Goal: Transaction & Acquisition: Purchase product/service

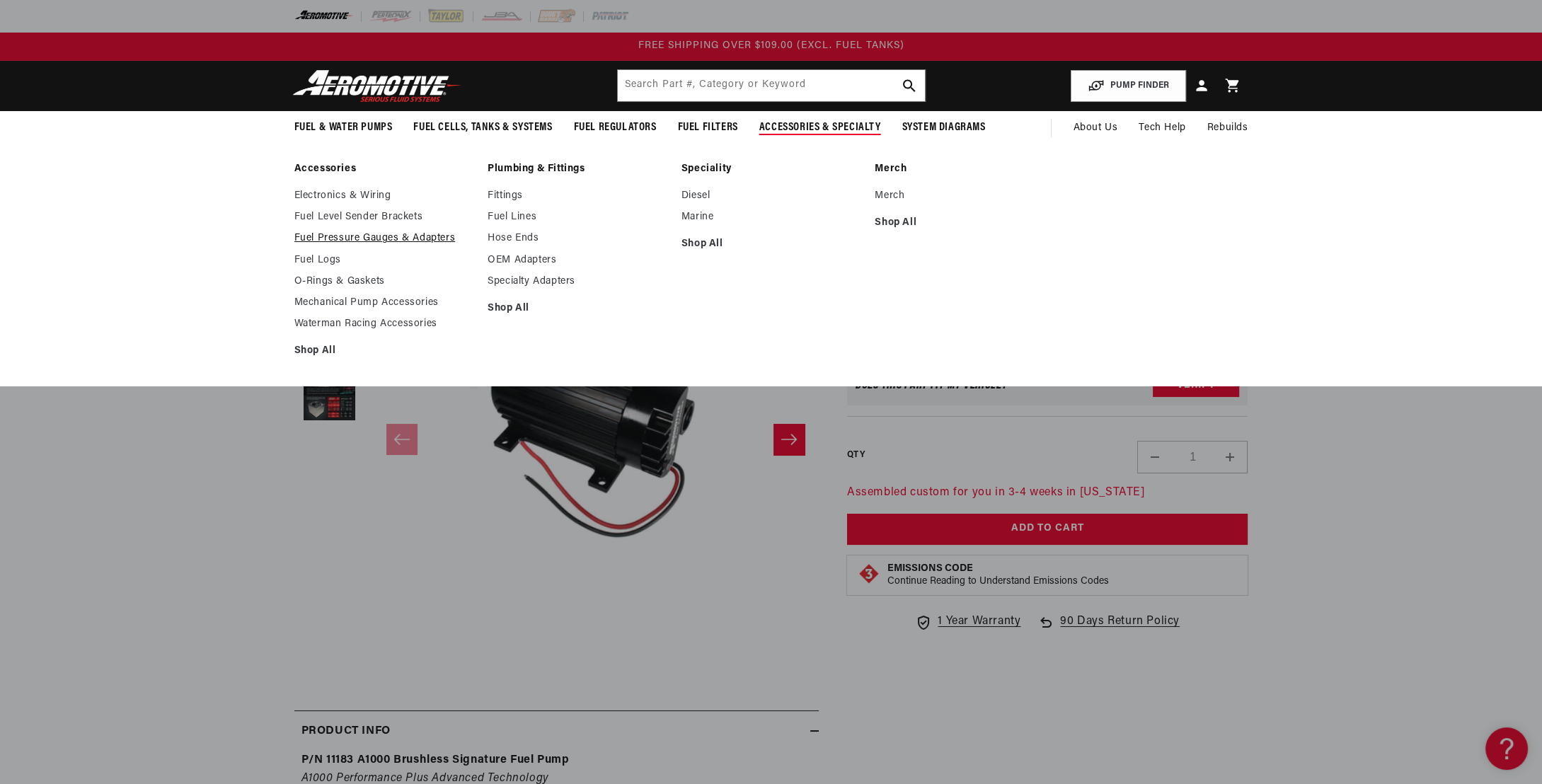
click at [378, 237] on link "Fuel Pressure Gauges & Adapters" at bounding box center [384, 238] width 180 height 13
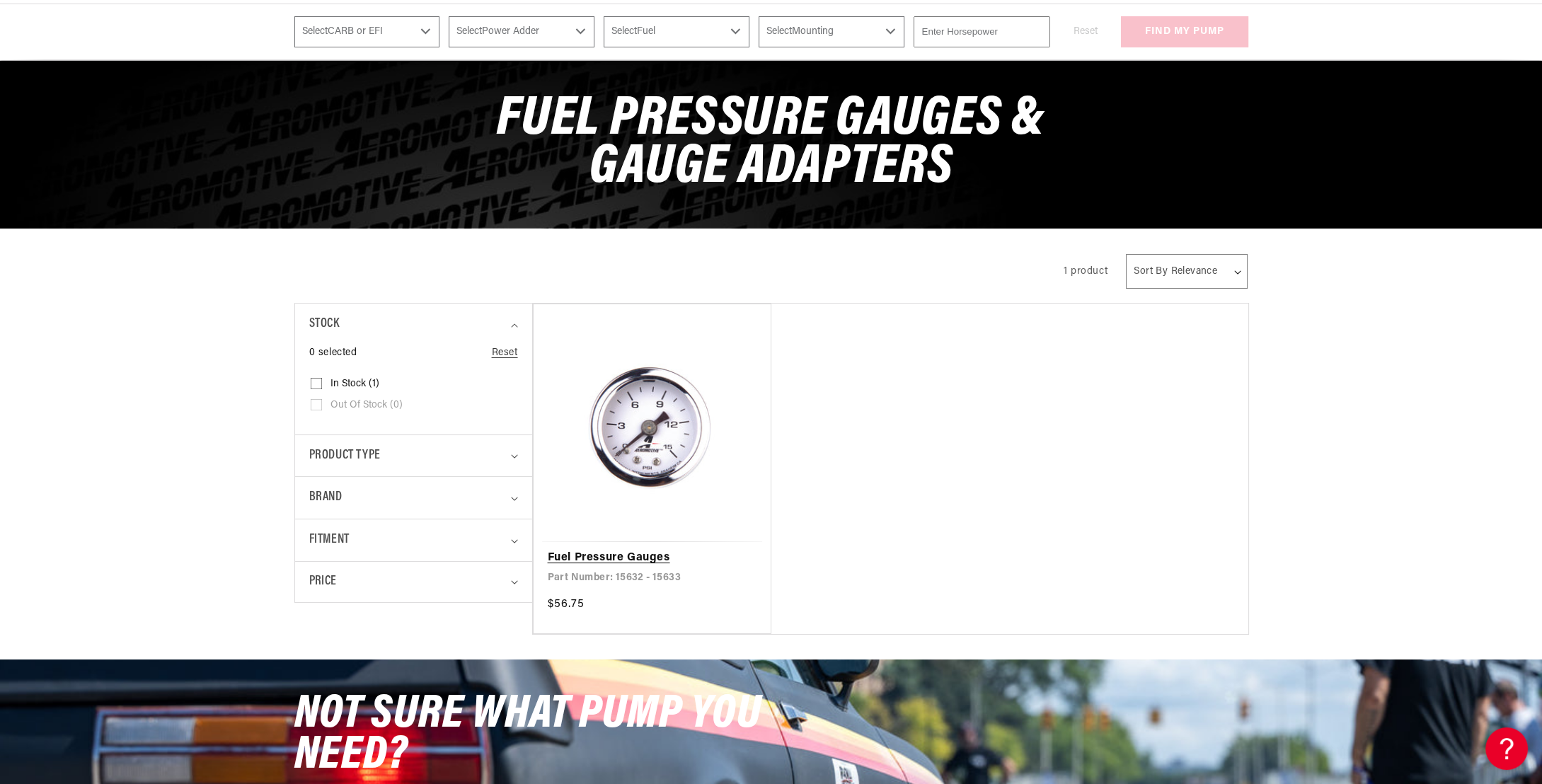
click at [651, 549] on link "Fuel Pressure Gauges" at bounding box center [652, 558] width 209 height 18
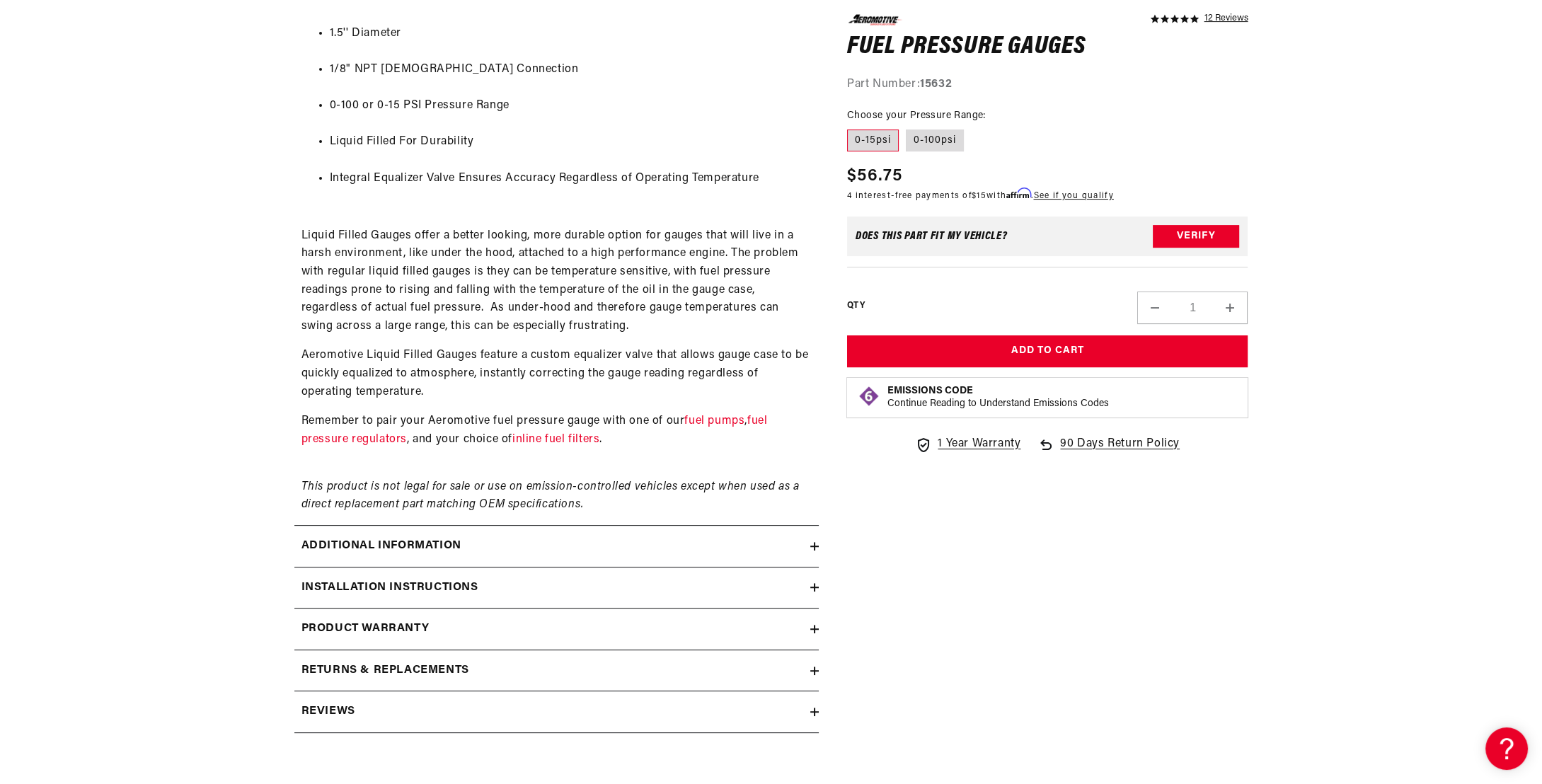
scroll to position [849, 0]
click at [371, 592] on h2 "Installation Instructions" at bounding box center [390, 586] width 176 height 18
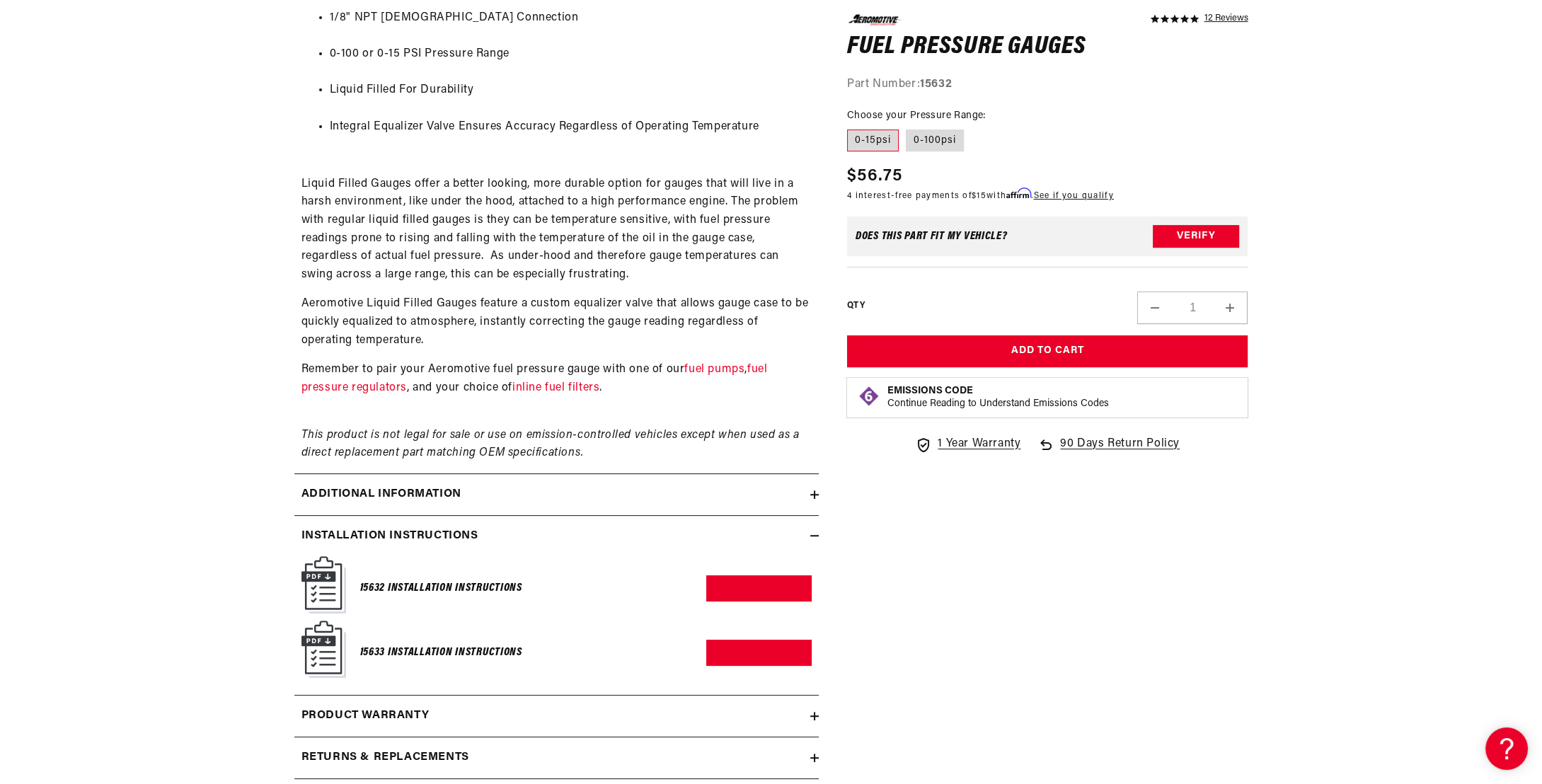
scroll to position [991, 0]
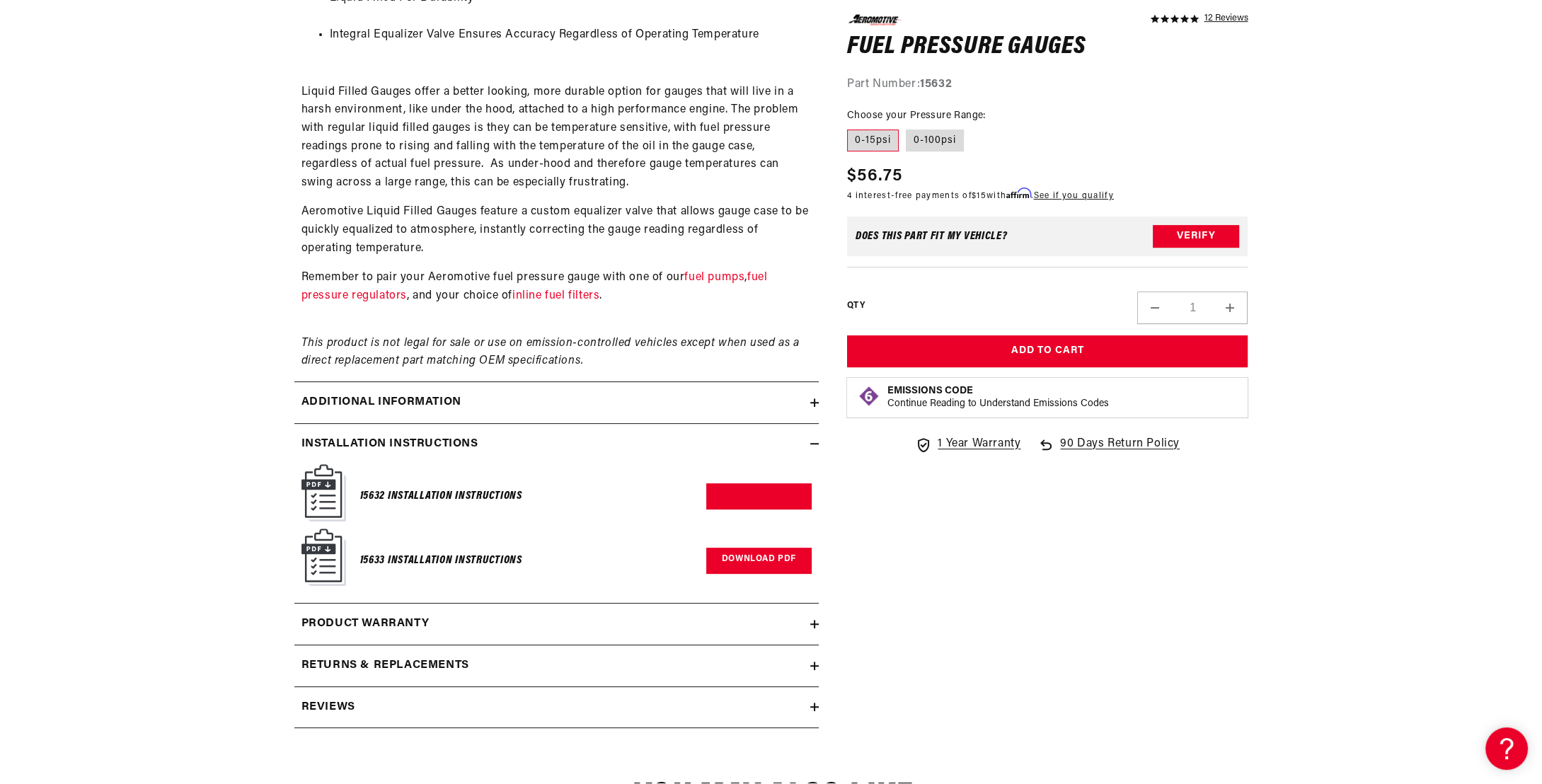
click at [756, 554] on link "Download PDF" at bounding box center [758, 560] width 105 height 26
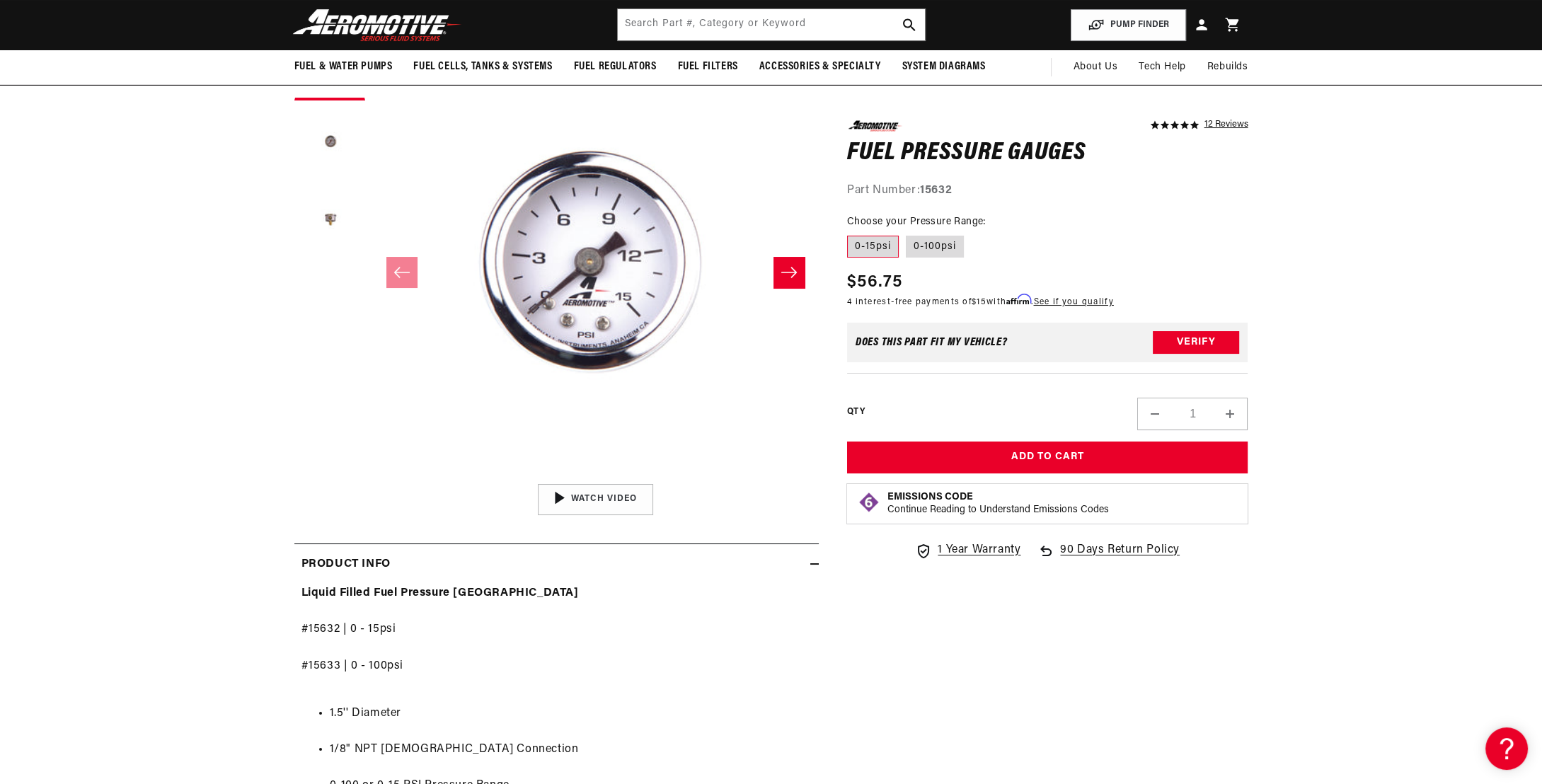
scroll to position [0, 0]
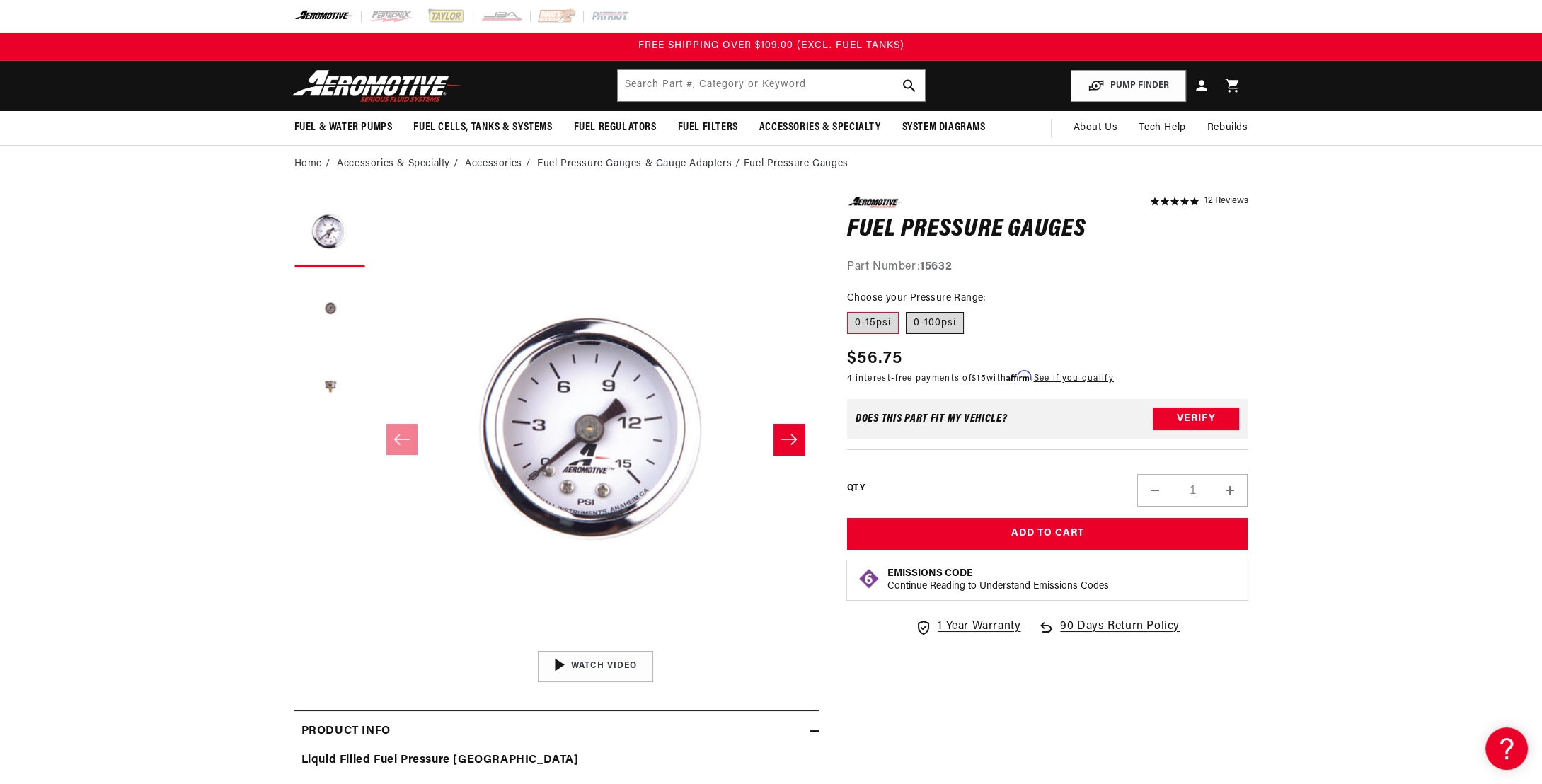
click at [928, 321] on label "0-100psi" at bounding box center [934, 323] width 58 height 23
click at [907, 310] on input "0-100psi" at bounding box center [906, 309] width 1 height 1
radio input "true"
